Goal: Task Accomplishment & Management: Manage account settings

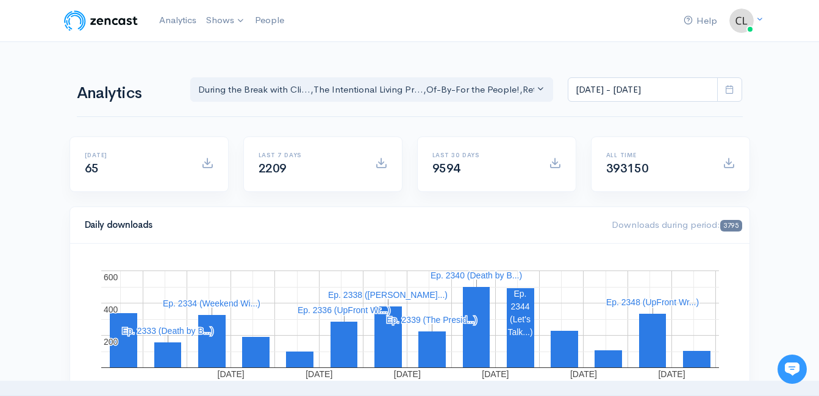
click at [731, 89] on icon at bounding box center [729, 89] width 9 height 9
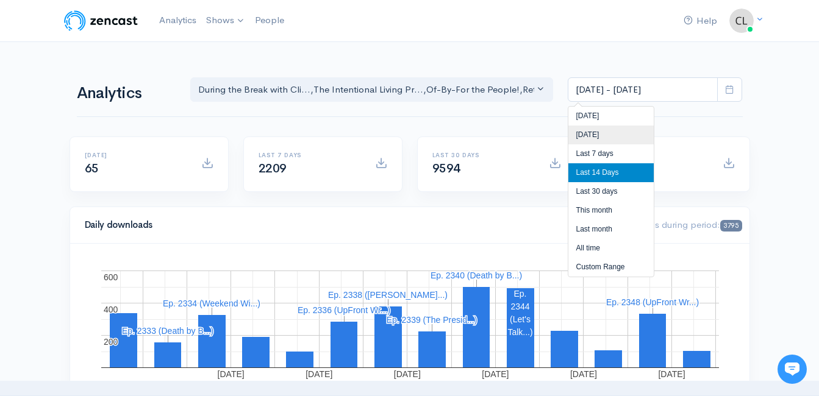
click at [621, 135] on li "[DATE]" at bounding box center [610, 135] width 85 height 19
type input "[DATE] - [DATE]"
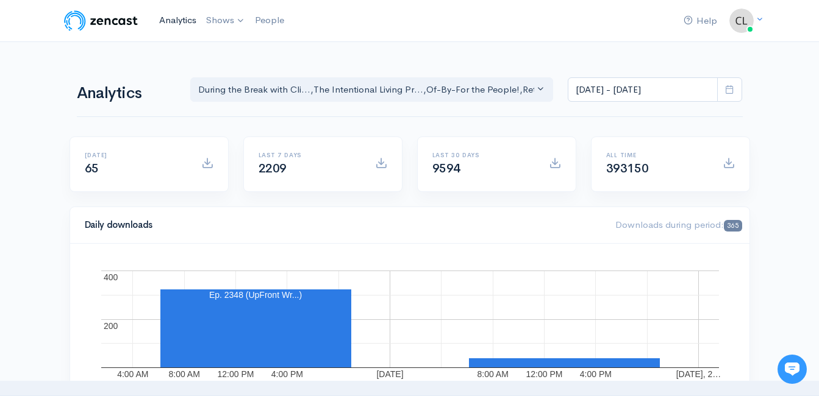
click at [168, 23] on link "Analytics" at bounding box center [177, 20] width 47 height 26
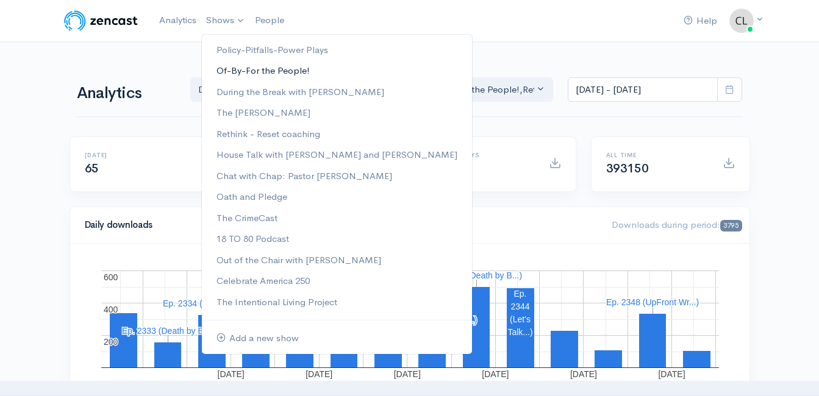
click at [225, 72] on link "Of-By-For the People!" at bounding box center [337, 70] width 270 height 21
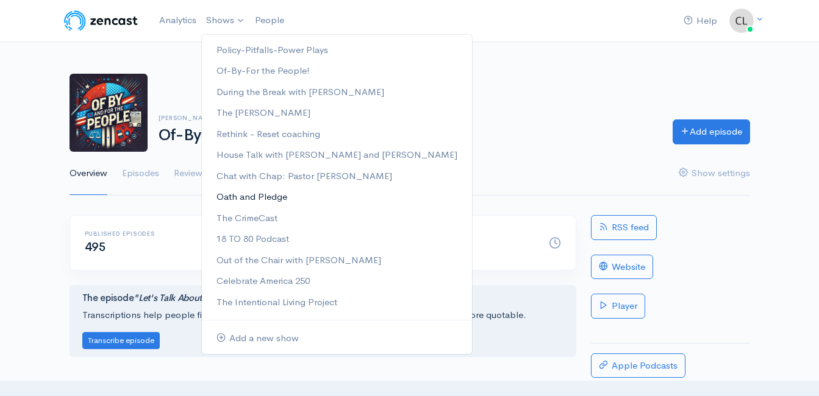
click at [238, 198] on link "Oath and Pledge" at bounding box center [337, 197] width 270 height 21
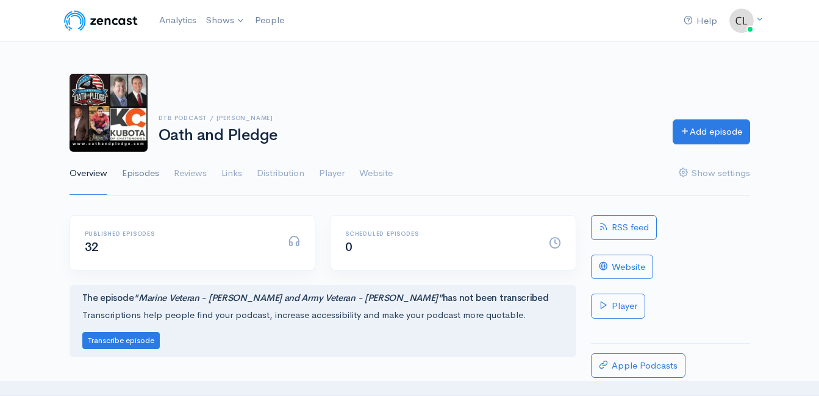
click at [150, 174] on link "Episodes" at bounding box center [140, 174] width 37 height 44
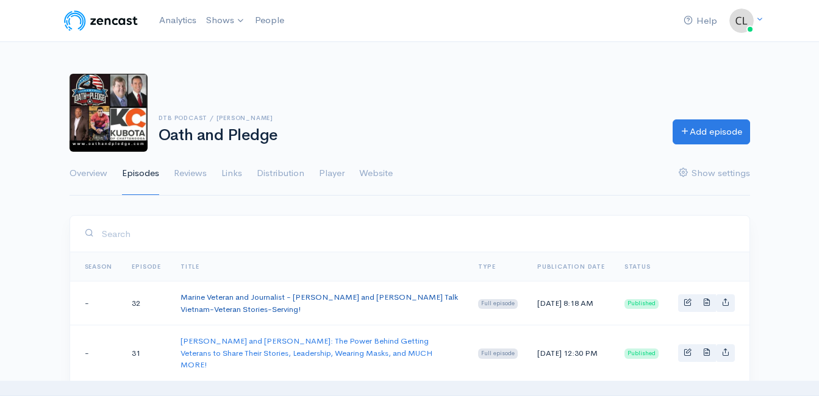
click at [321, 295] on link "Marine Veteran and Journalist - [PERSON_NAME] and [PERSON_NAME] Talk Vietnam-Ve…" at bounding box center [319, 303] width 277 height 23
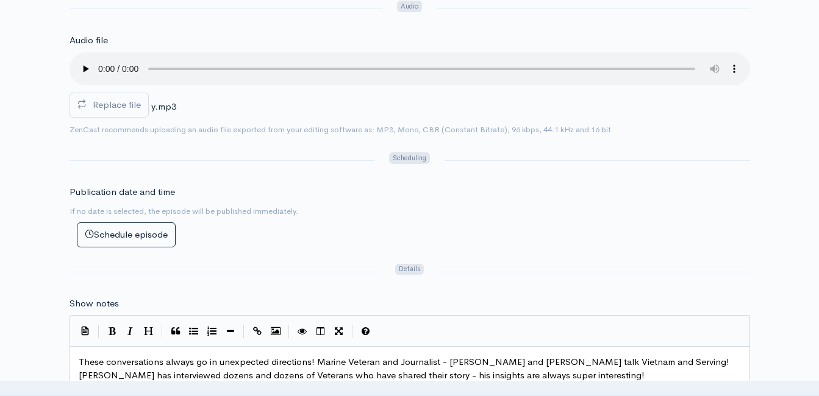
scroll to position [427, 0]
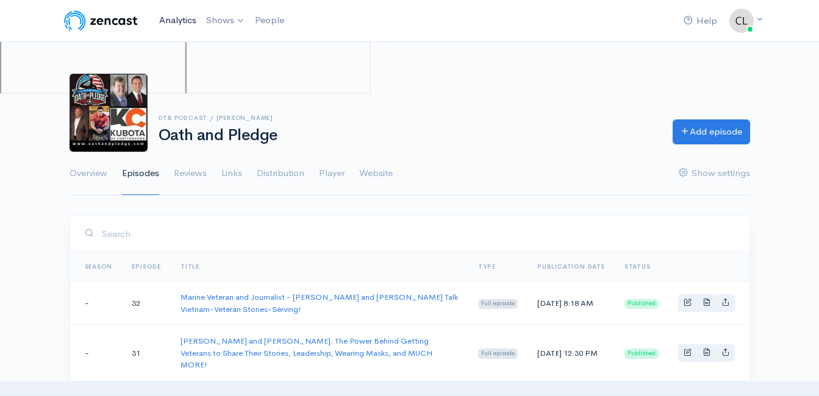
click at [167, 21] on link "Analytics" at bounding box center [177, 20] width 47 height 26
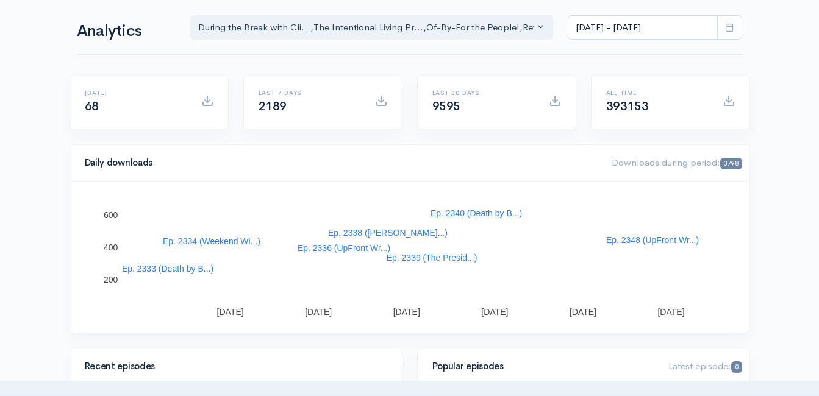
scroll to position [61, 0]
